Goal: Transaction & Acquisition: Purchase product/service

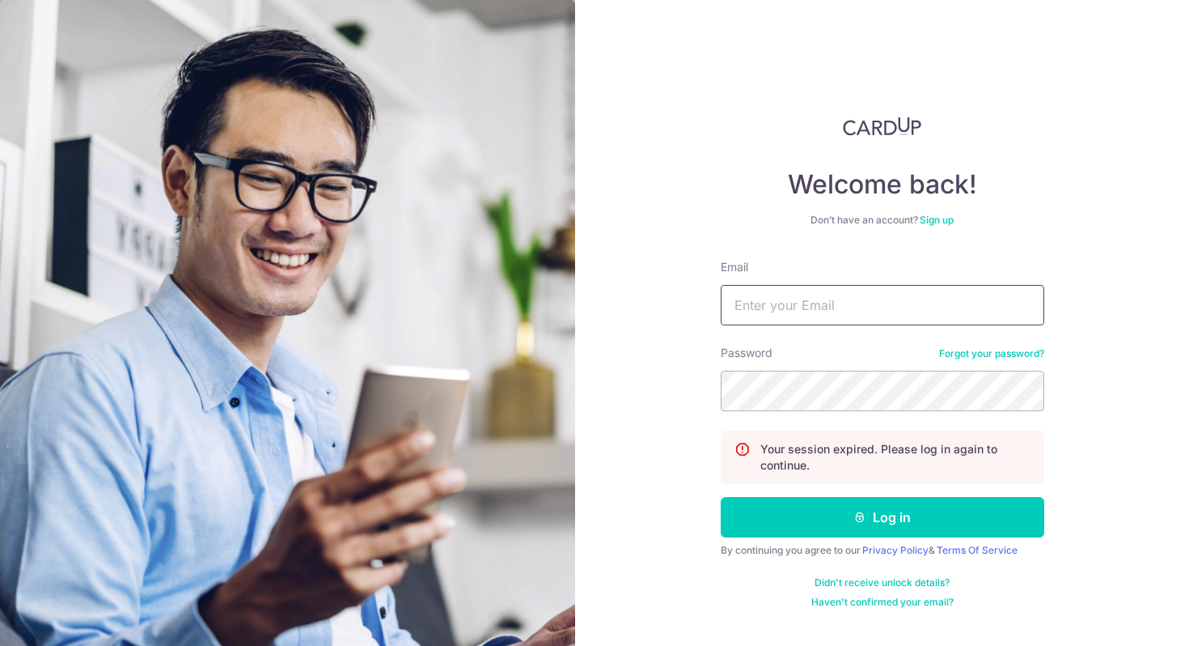
click at [785, 295] on input "Email" at bounding box center [883, 305] width 324 height 40
type input "[EMAIL_ADDRESS][DOMAIN_NAME]"
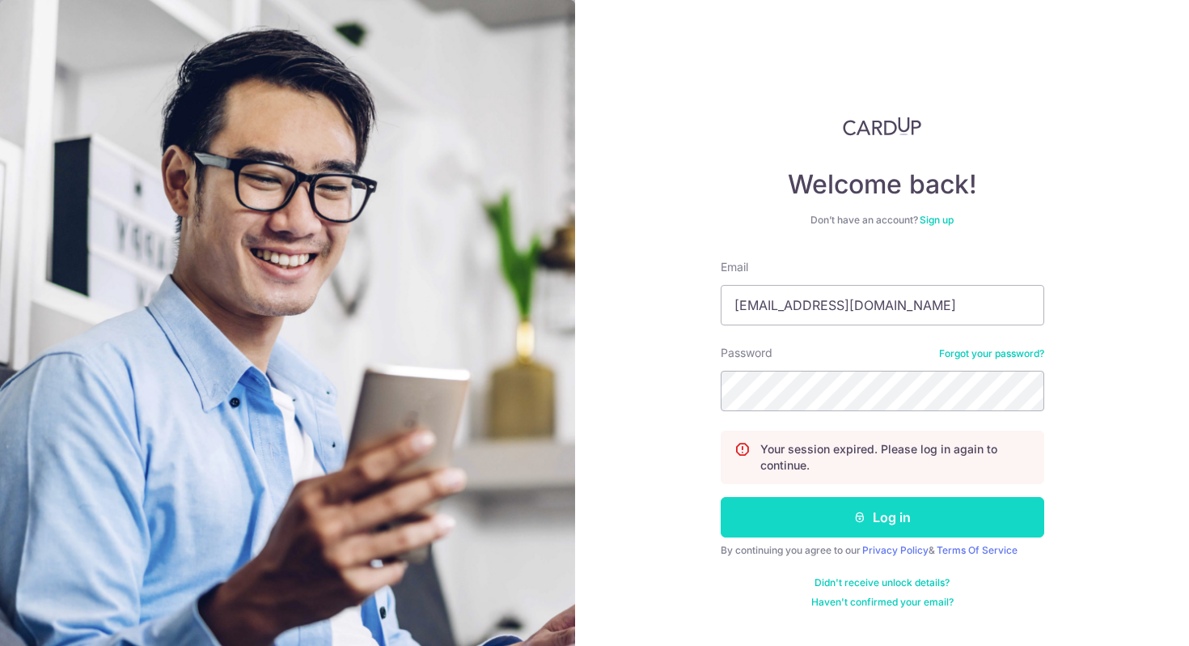
click at [885, 516] on button "Log in" at bounding box center [883, 517] width 324 height 40
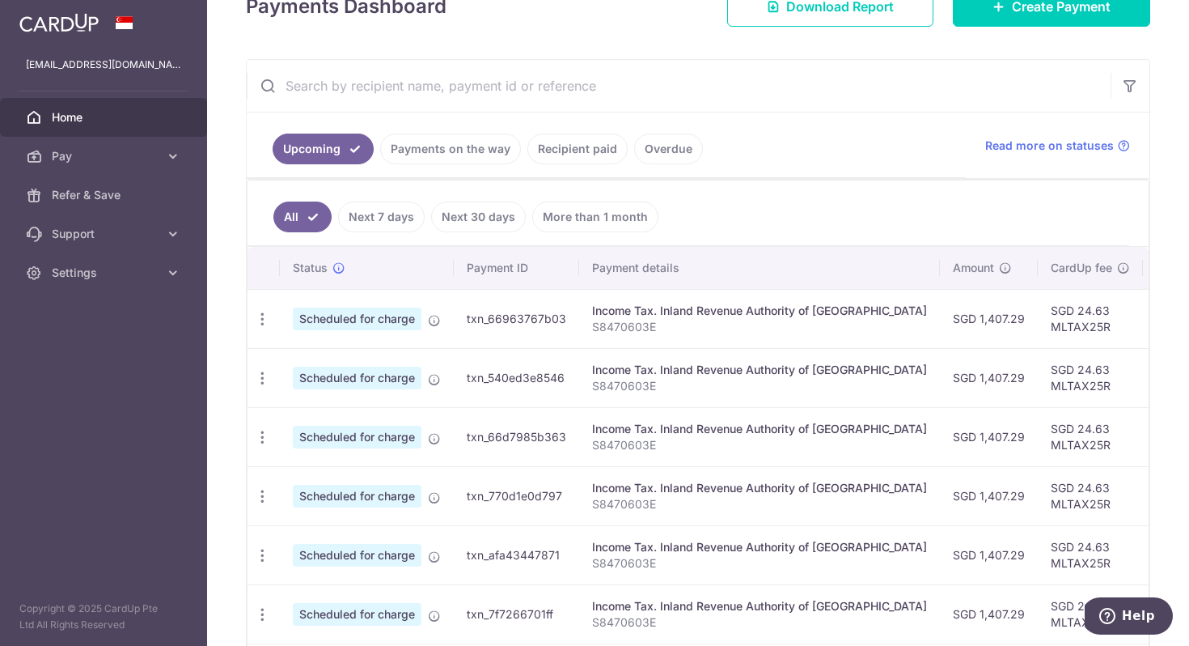
scroll to position [389, 0]
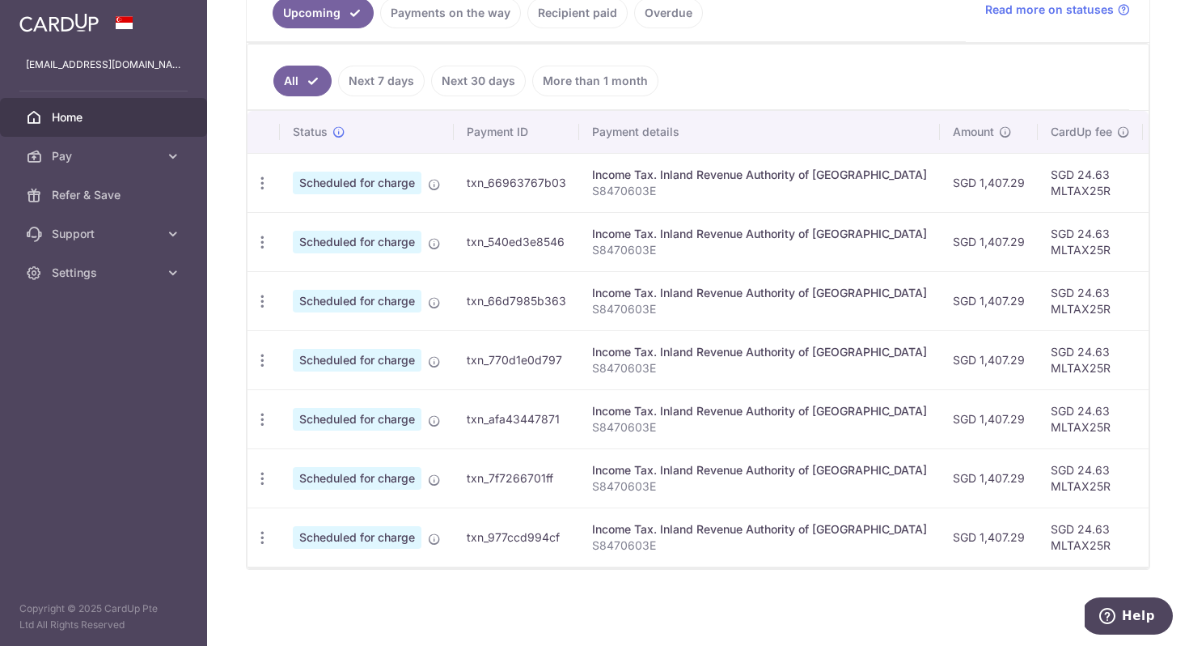
click at [100, 118] on span "Home" at bounding box center [105, 117] width 107 height 16
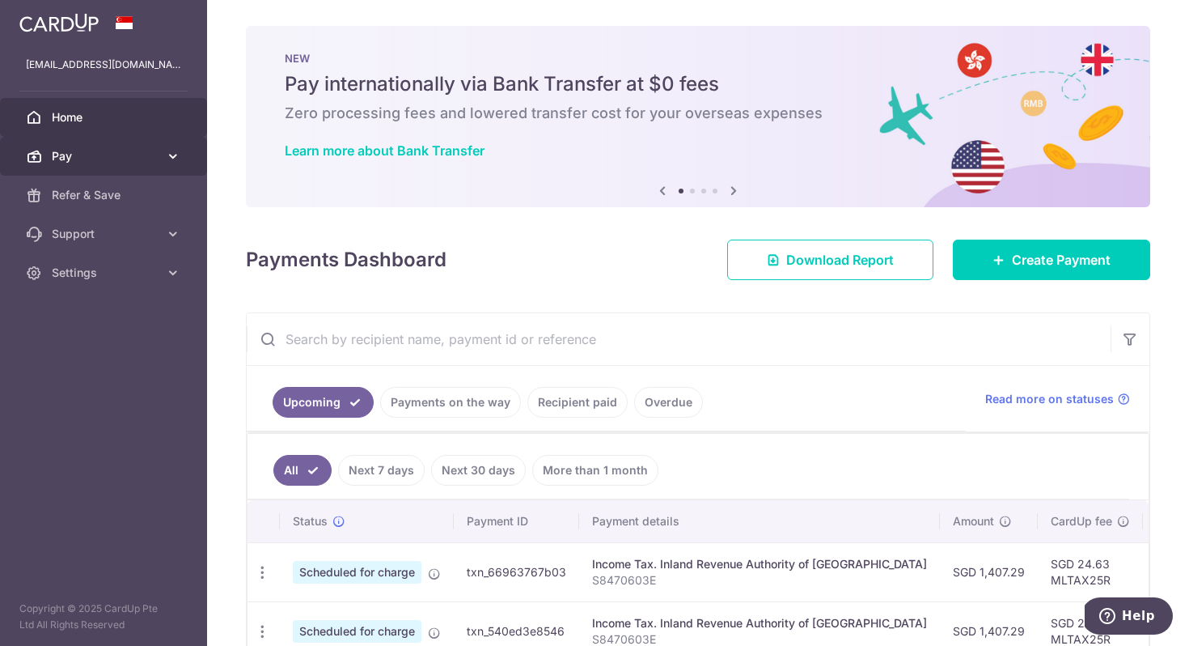
click at [76, 160] on span "Pay" at bounding box center [105, 156] width 107 height 16
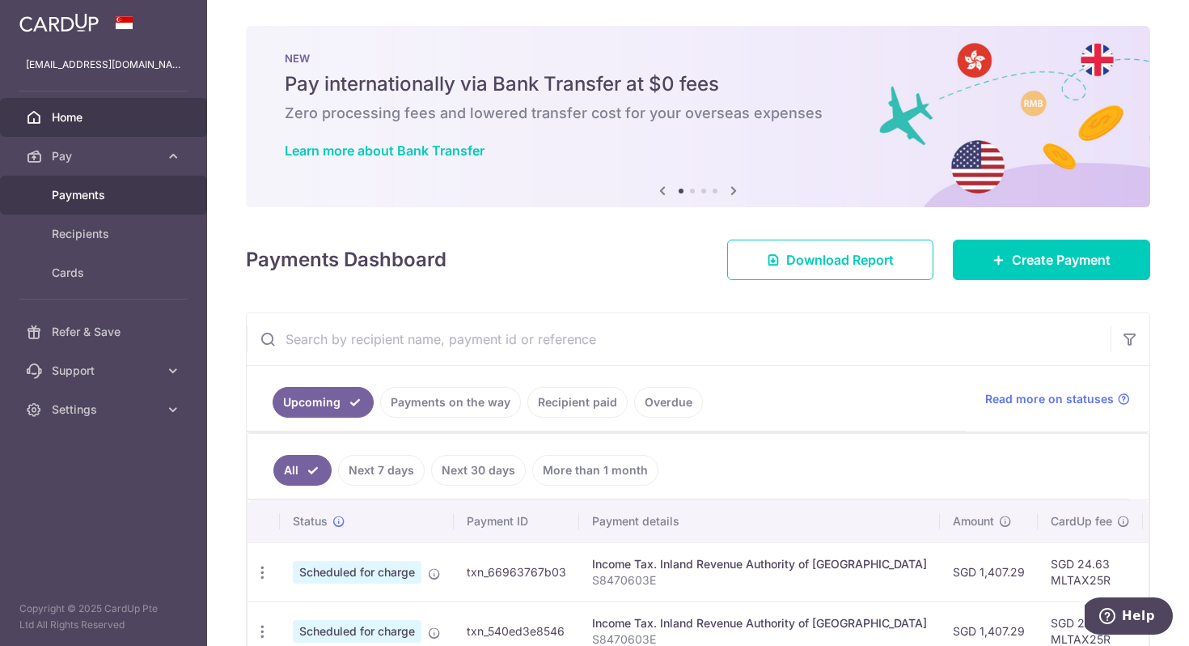
click at [79, 194] on span "Payments" at bounding box center [105, 195] width 107 height 16
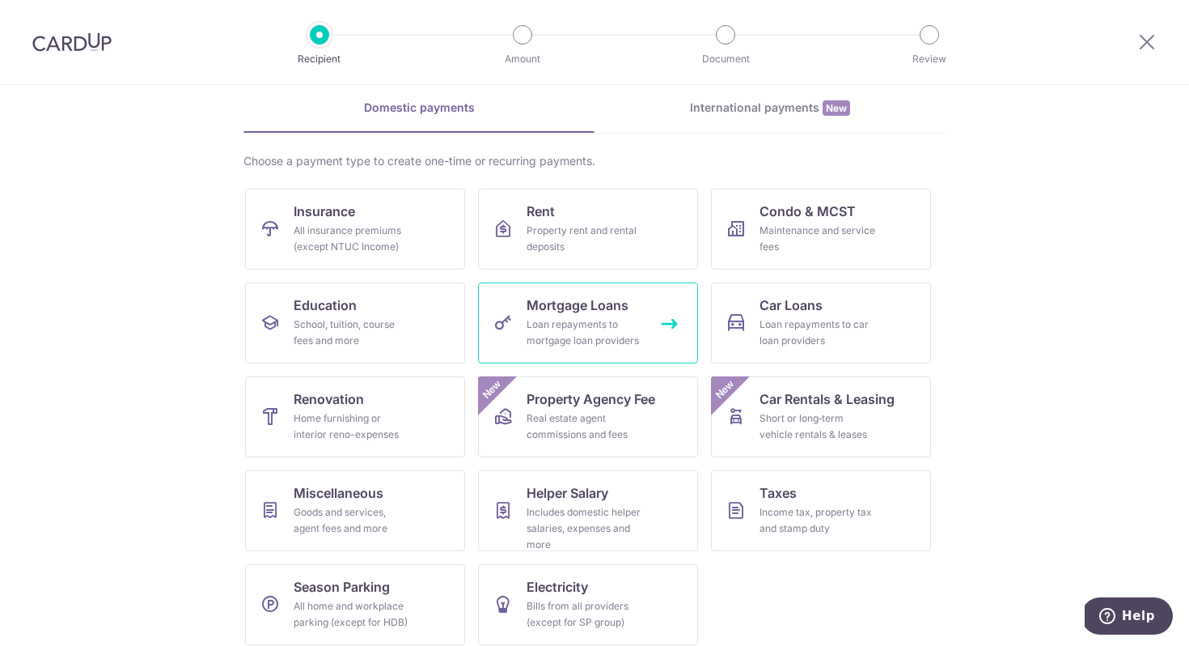
scroll to position [78, 0]
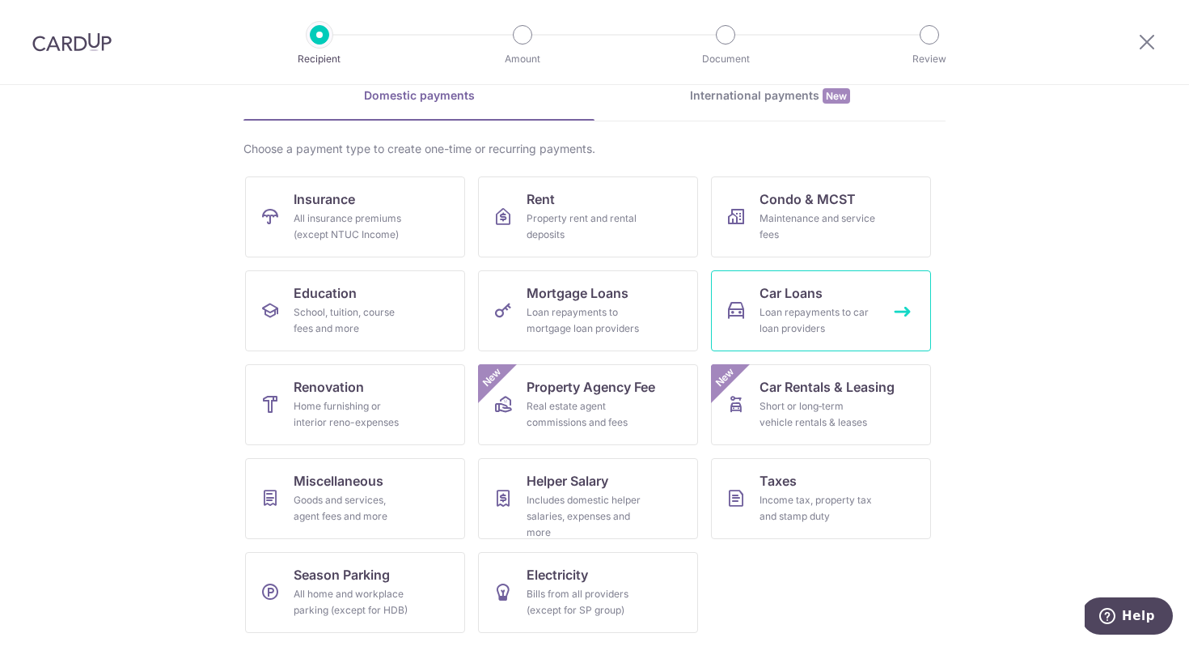
click at [804, 308] on div "Loan repayments to car loan providers" at bounding box center [818, 320] width 117 height 32
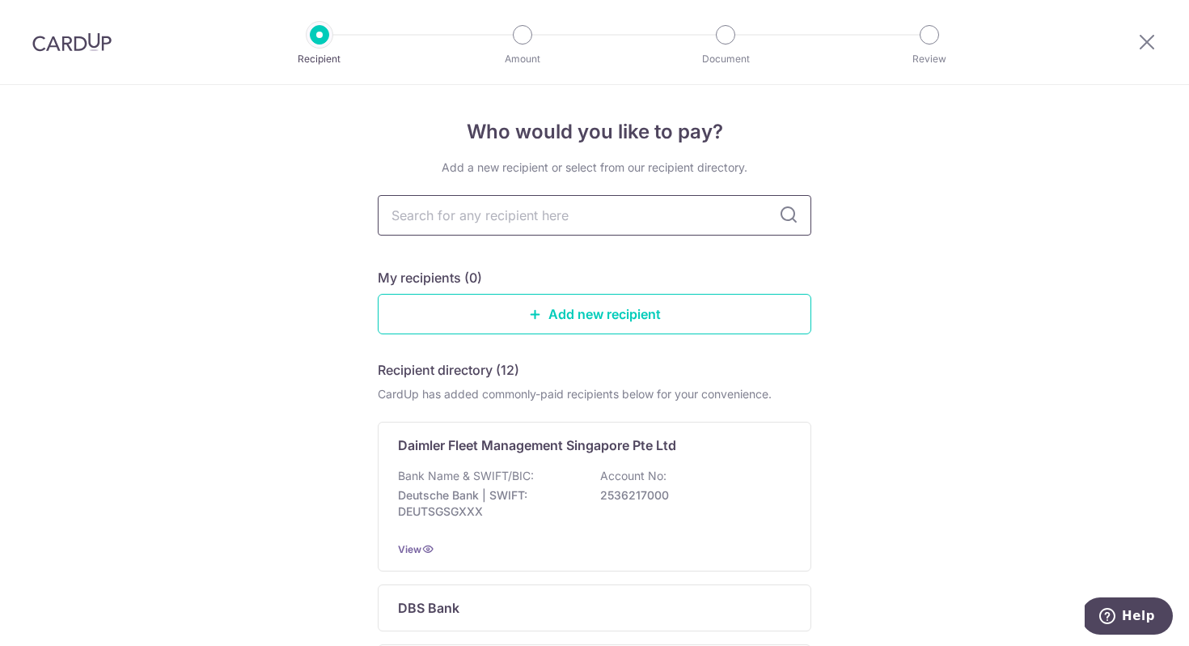
click at [708, 221] on input "text" at bounding box center [595, 215] width 434 height 40
